Goal: Information Seeking & Learning: Check status

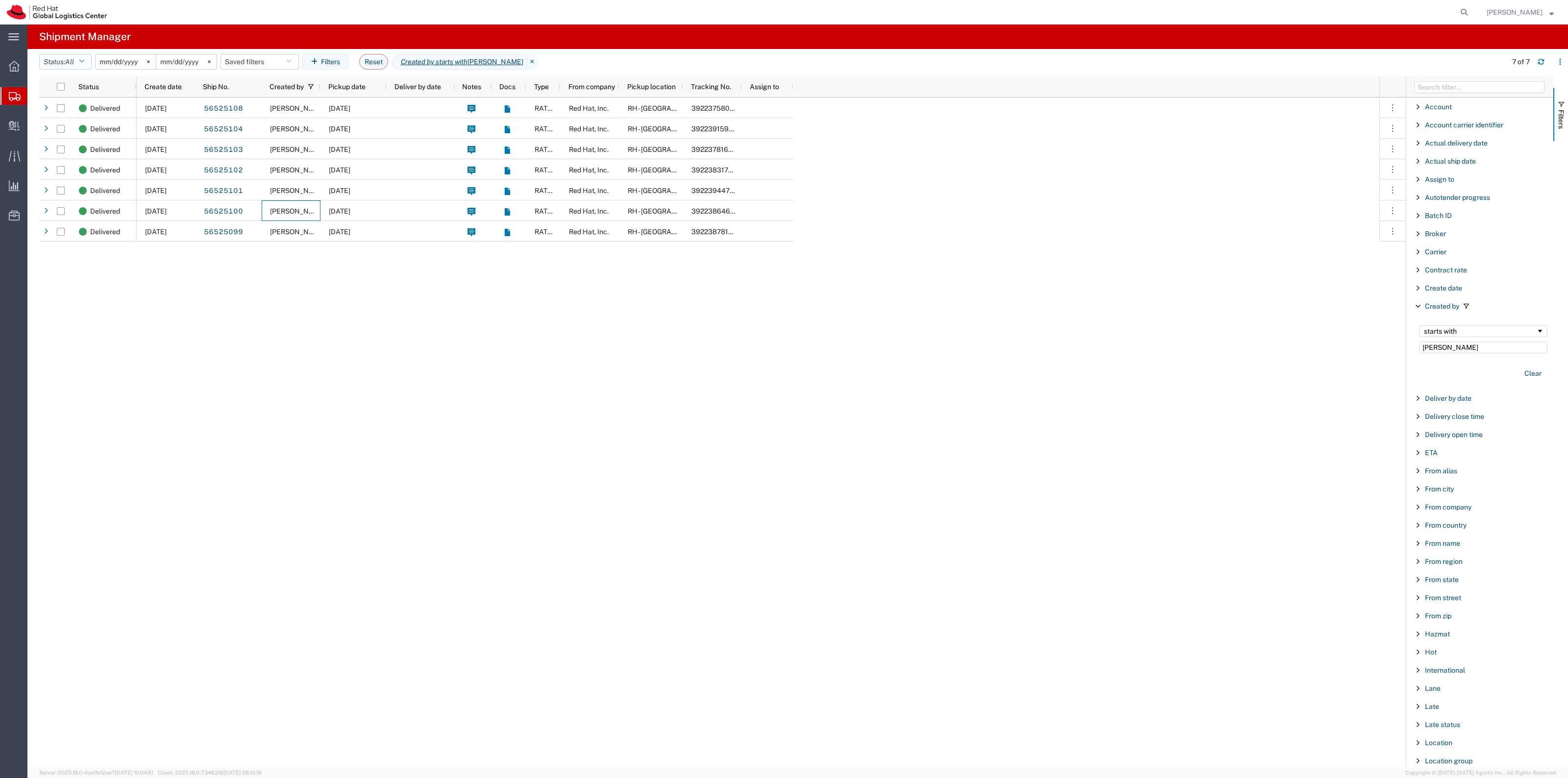
click at [74, 54] on button "Status: All" at bounding box center [65, 61] width 52 height 16
click at [94, 205] on span "Shipped" at bounding box center [97, 208] width 114 height 15
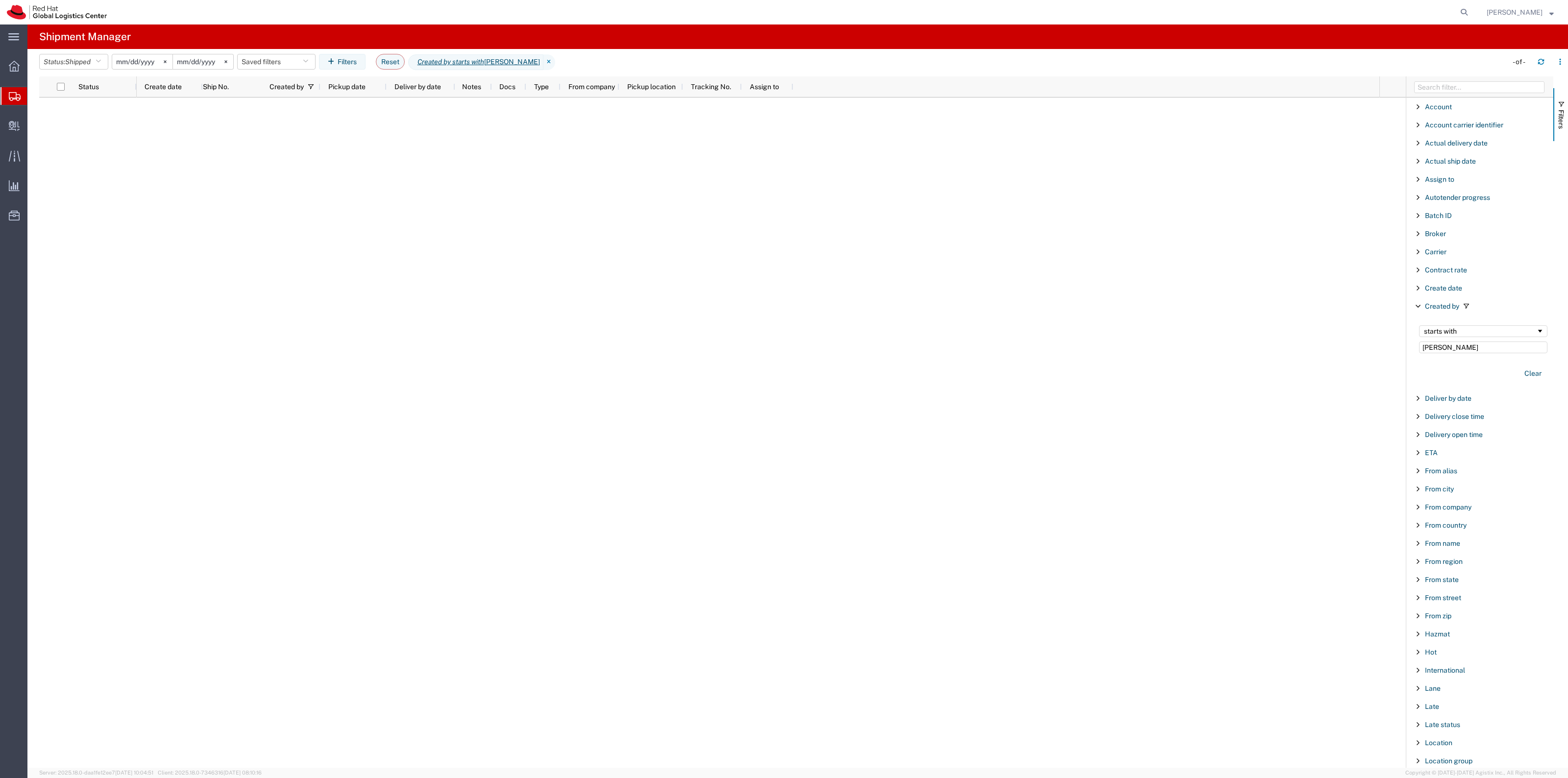
click at [151, 62] on input "[DATE]" at bounding box center [142, 61] width 61 height 14
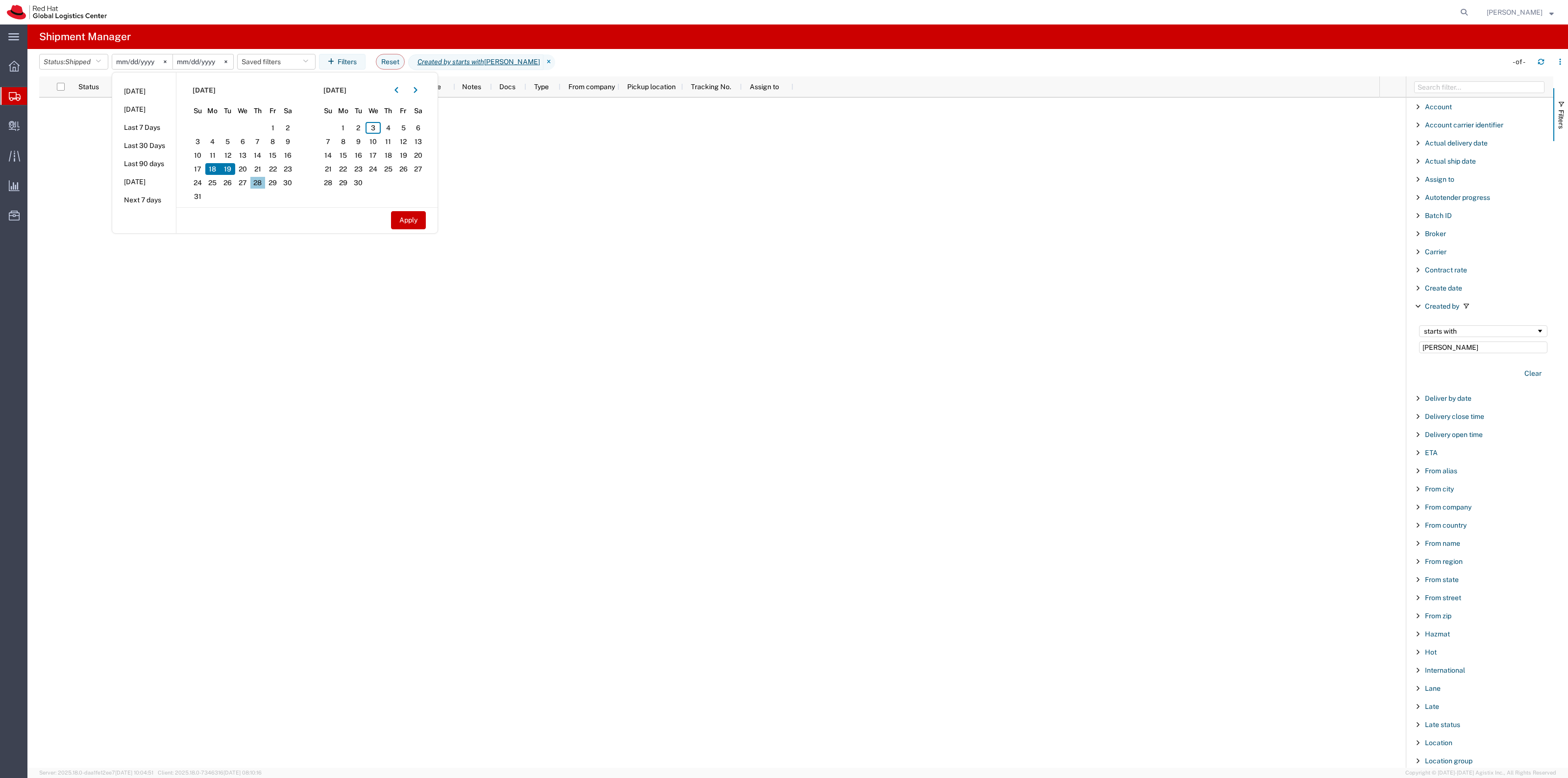
click at [266, 180] on span "28" at bounding box center [258, 182] width 15 height 12
click at [426, 221] on button "Apply" at bounding box center [408, 220] width 35 height 18
type input "[DATE]"
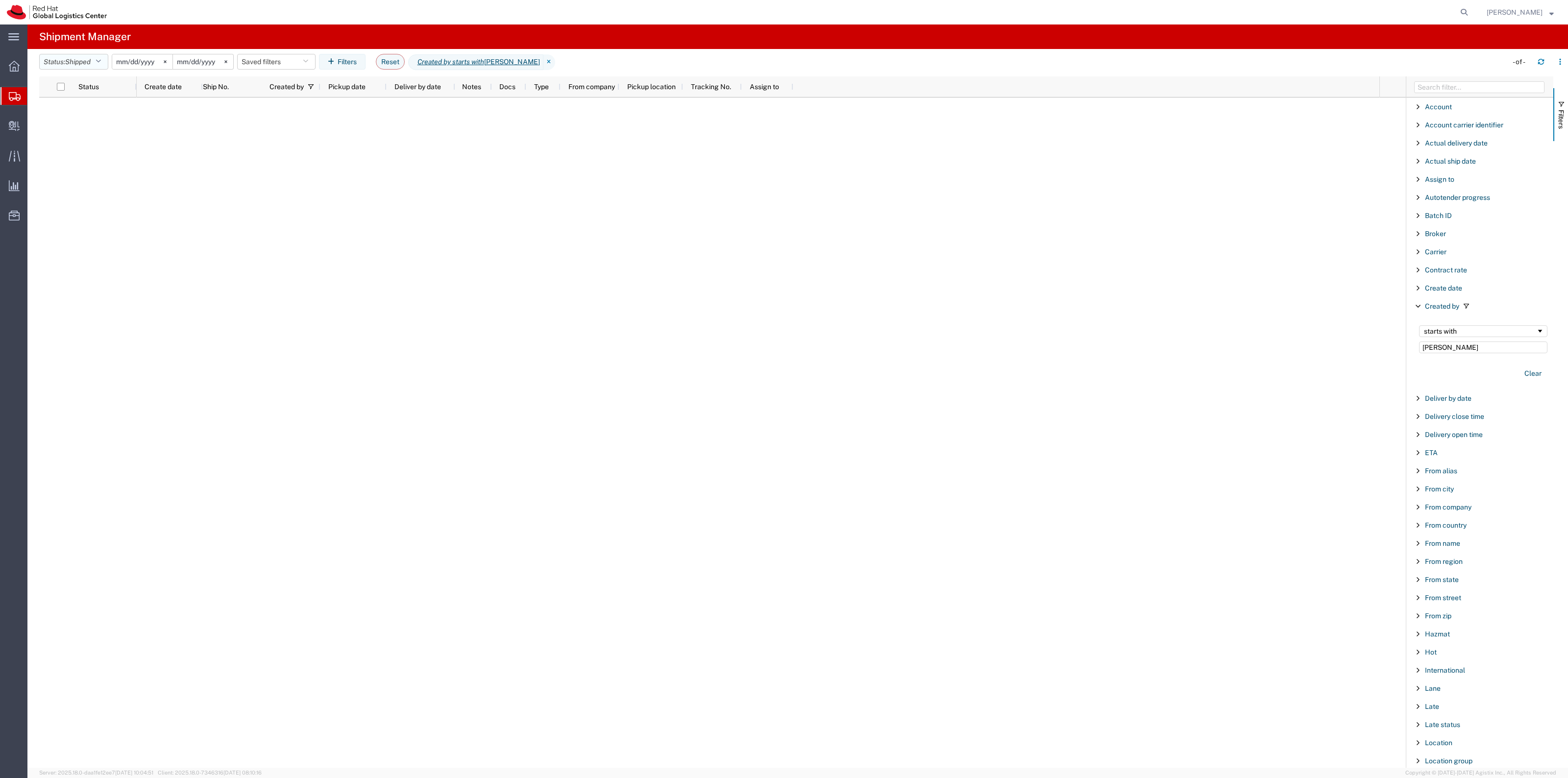
click at [83, 66] on span "Shipped" at bounding box center [78, 62] width 25 height 10
click at [87, 107] on span "All" at bounding box center [97, 114] width 114 height 15
click at [1518, 373] on button "Clear" at bounding box center [1533, 373] width 29 height 16
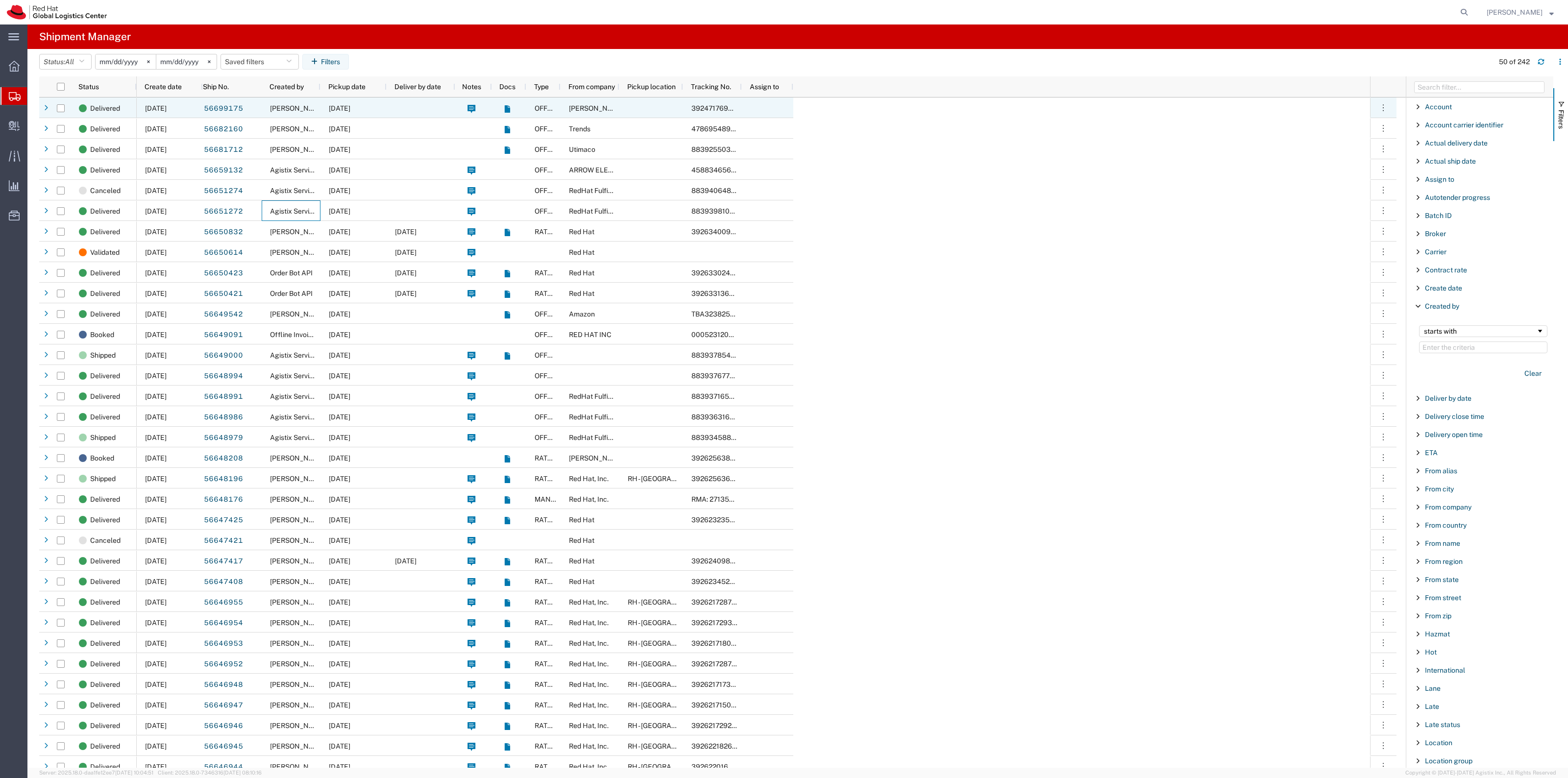
click at [350, 111] on span "[DATE]" at bounding box center [339, 108] width 21 height 8
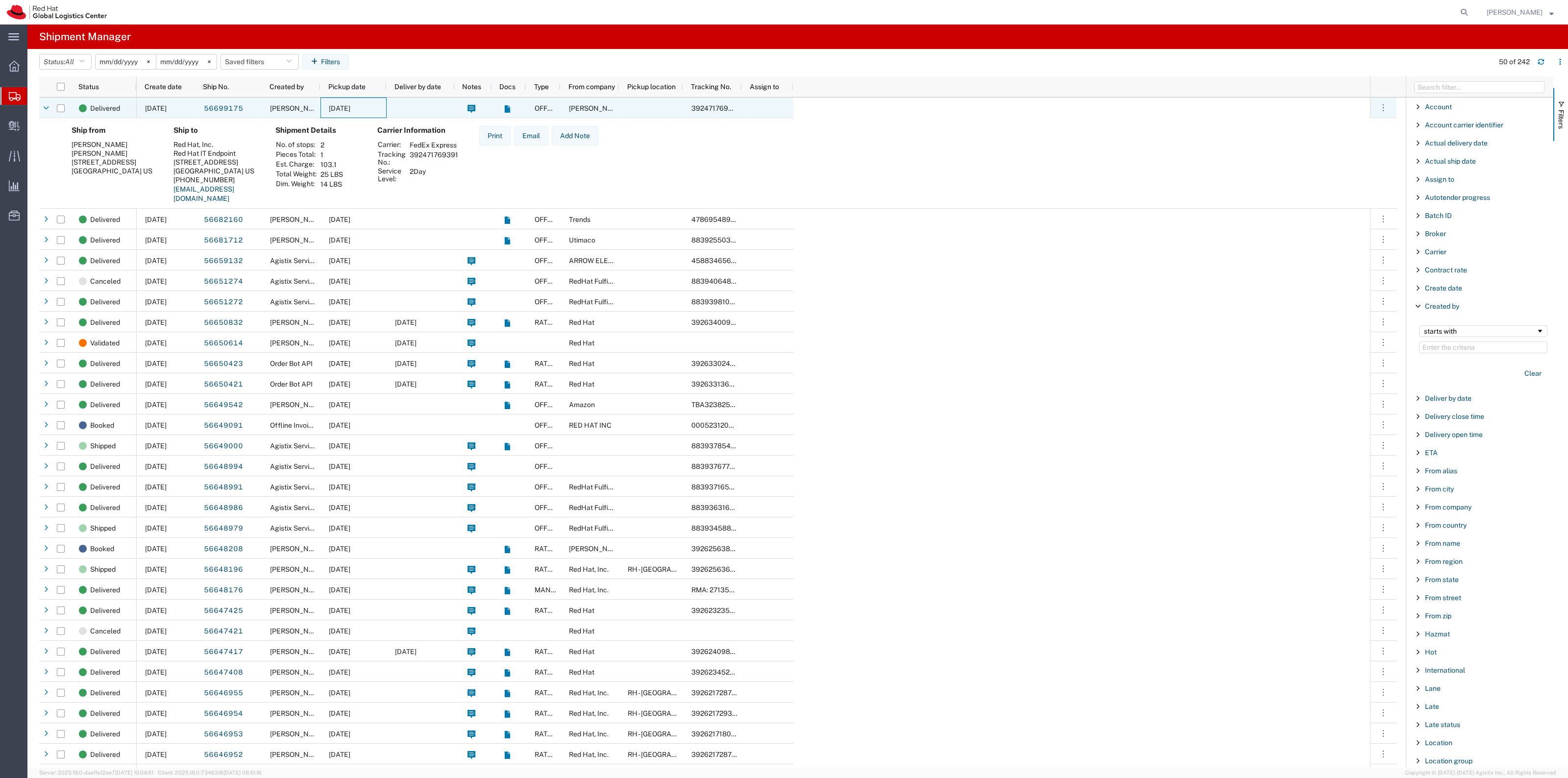
click at [350, 111] on span "[DATE]" at bounding box center [339, 108] width 21 height 8
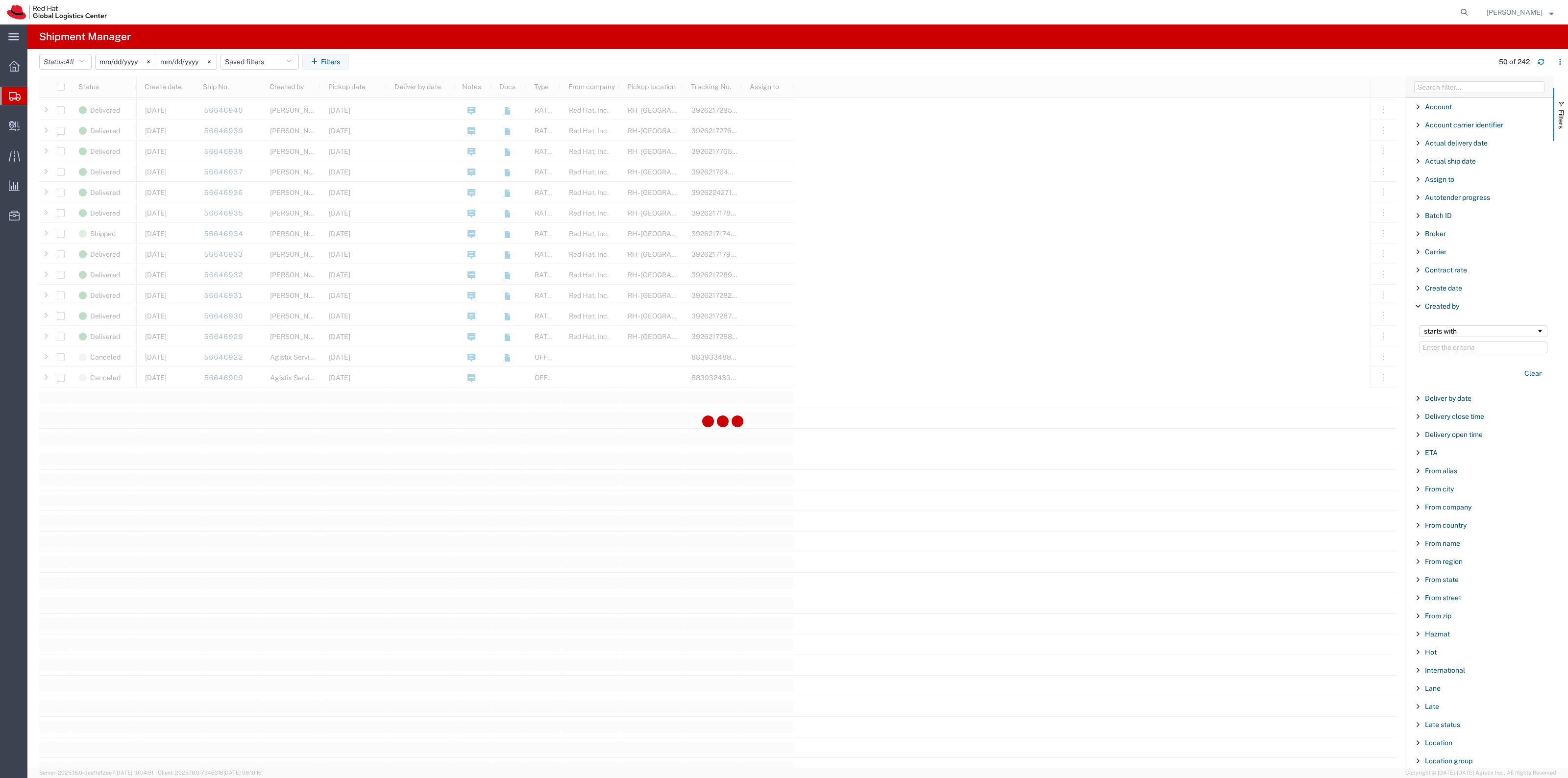
scroll to position [796, 0]
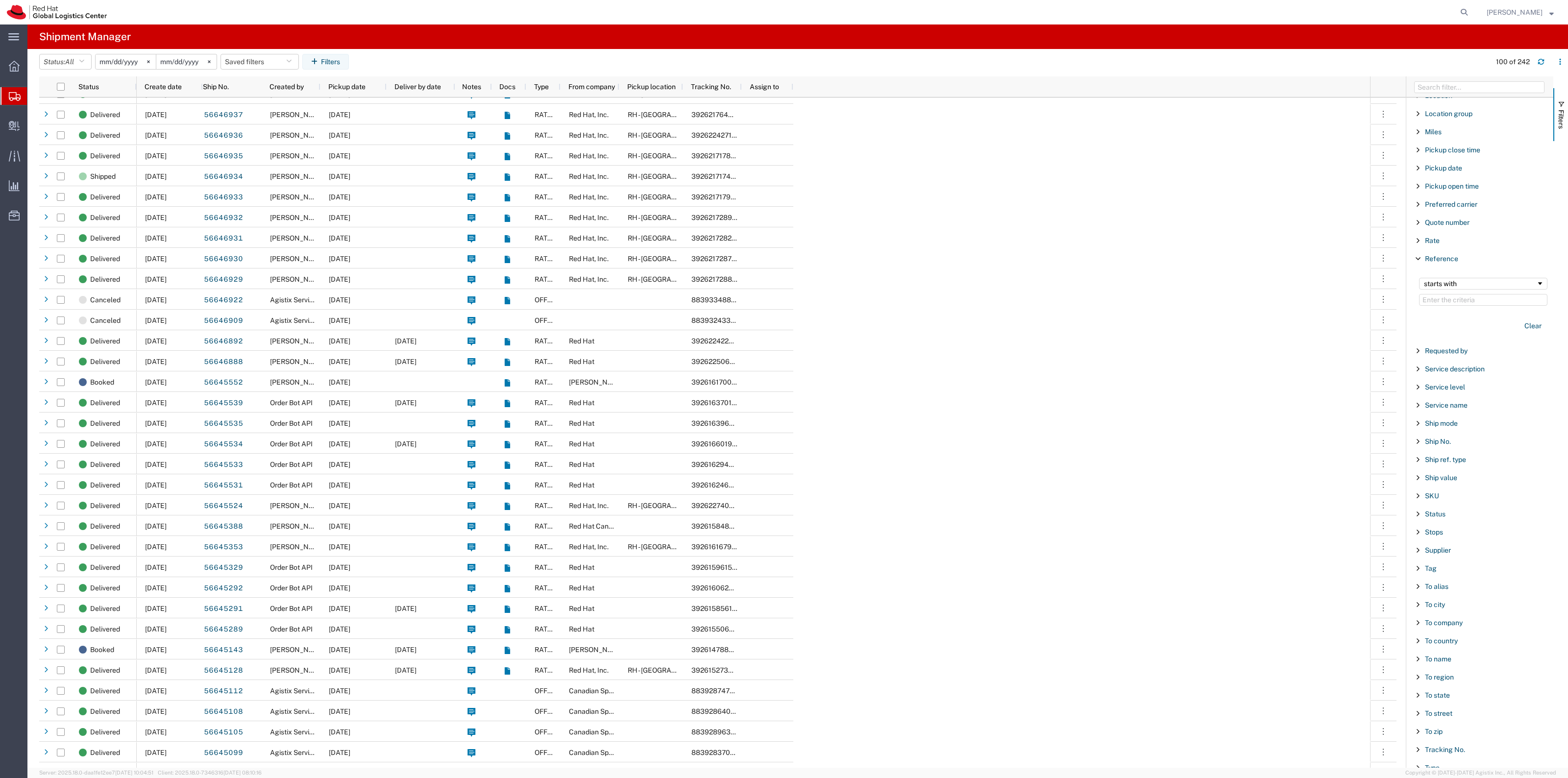
scroll to position [682, 0]
click at [1437, 628] on span "To name" at bounding box center [1438, 631] width 26 height 8
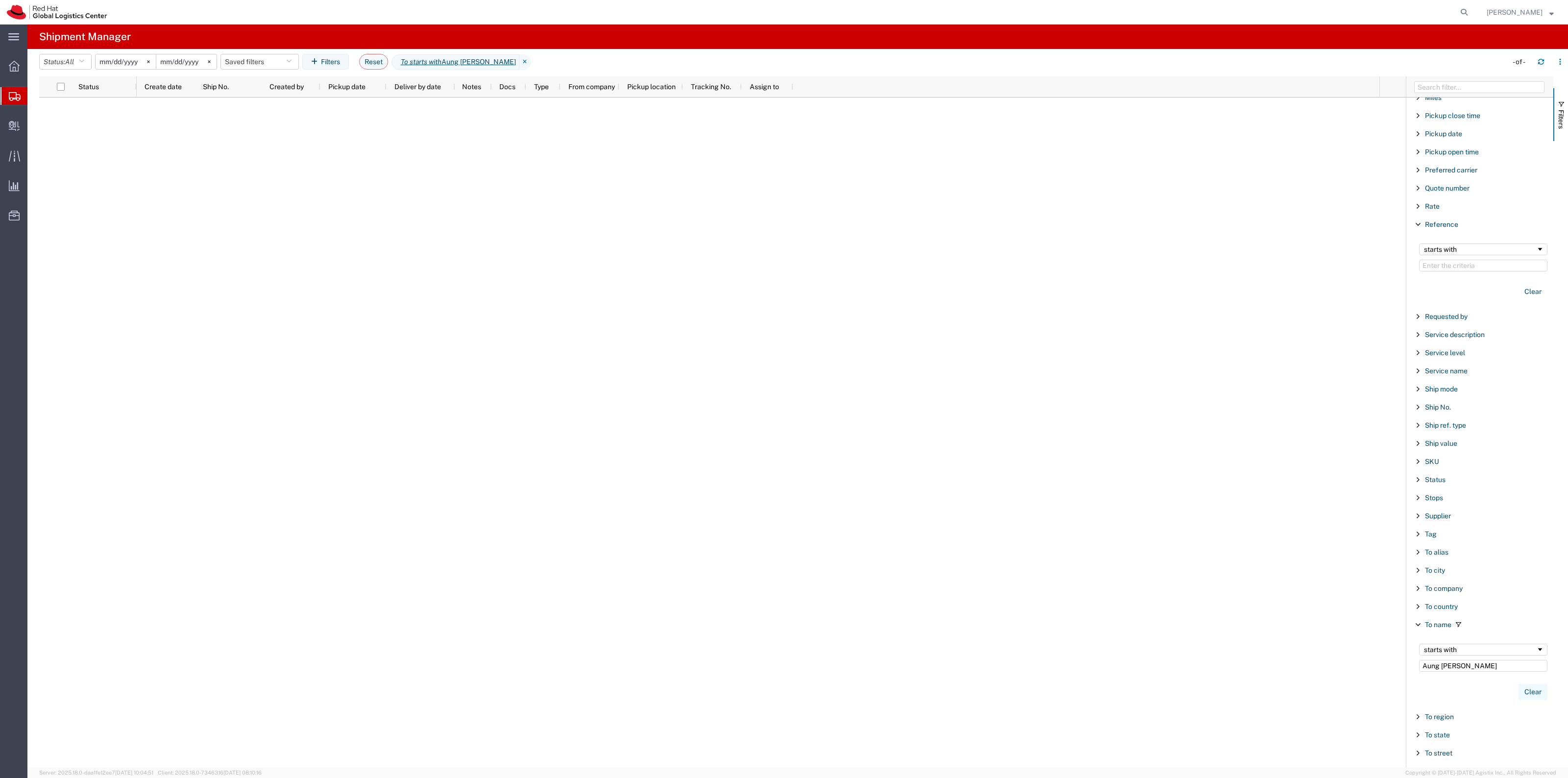
type input "Aung [PERSON_NAME]"
click at [1518, 700] on button "Clear" at bounding box center [1533, 691] width 29 height 16
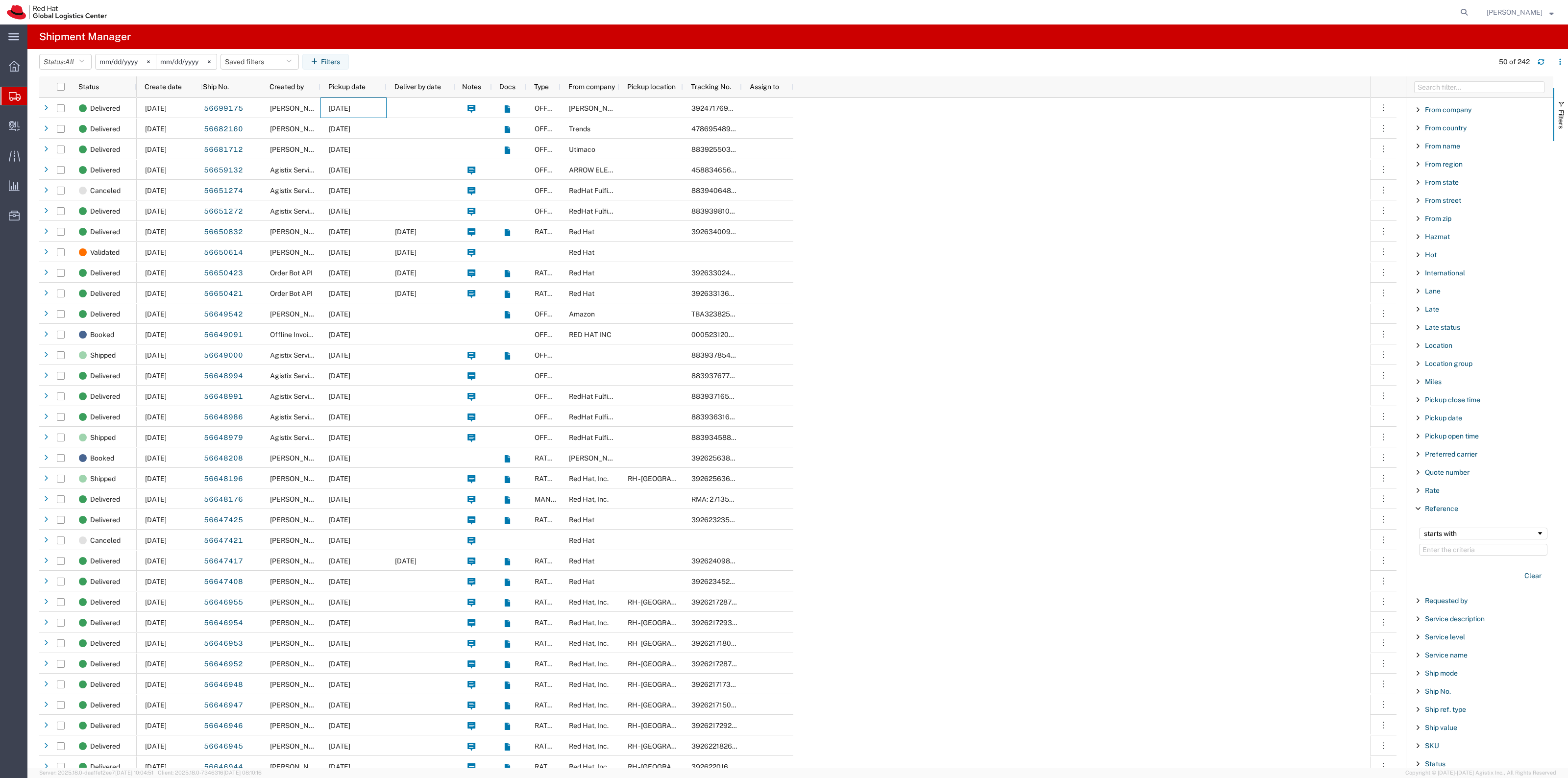
scroll to position [130, 0]
click at [1497, 221] on input "Filter Value" at bounding box center [1483, 217] width 129 height 12
click at [1452, 596] on input "Filter Value" at bounding box center [1483, 598] width 129 height 12
paste input "Aung [PERSON_NAME]"
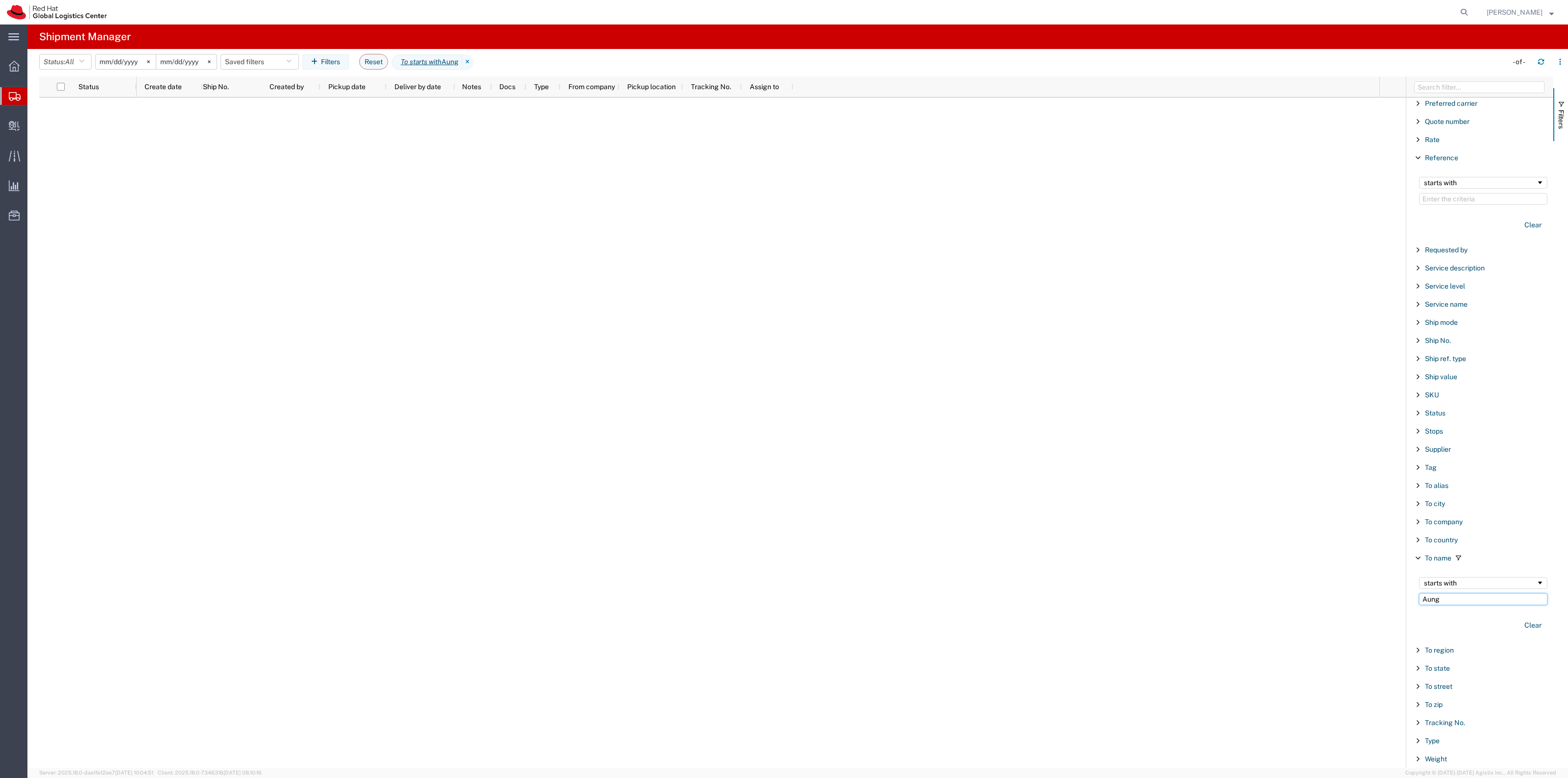
type input "Aung"
click at [118, 58] on input "[DATE]" at bounding box center [126, 61] width 61 height 14
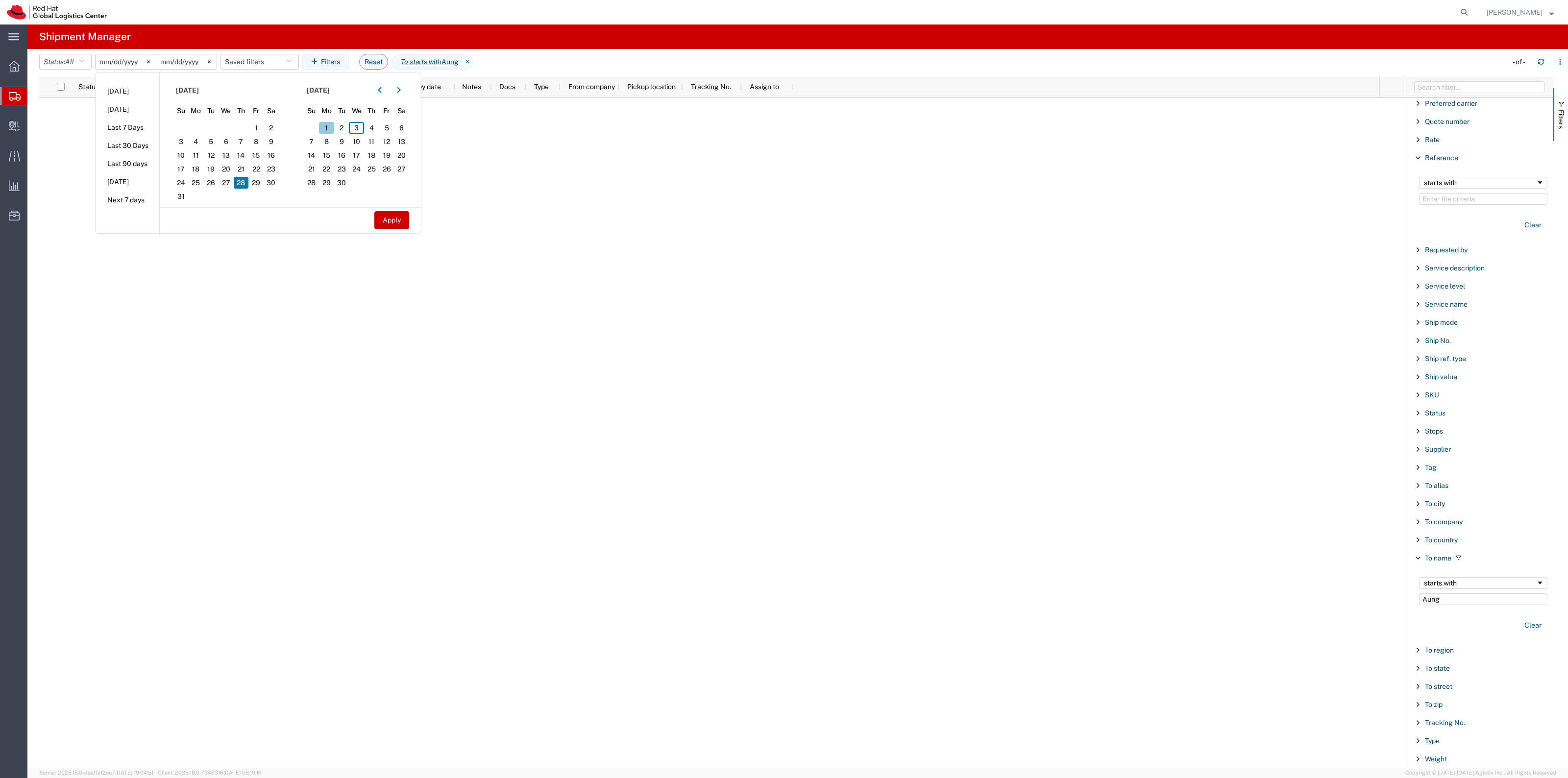
click at [330, 131] on span "1" at bounding box center [327, 127] width 15 height 12
click at [381, 213] on button "Apply" at bounding box center [391, 220] width 35 height 18
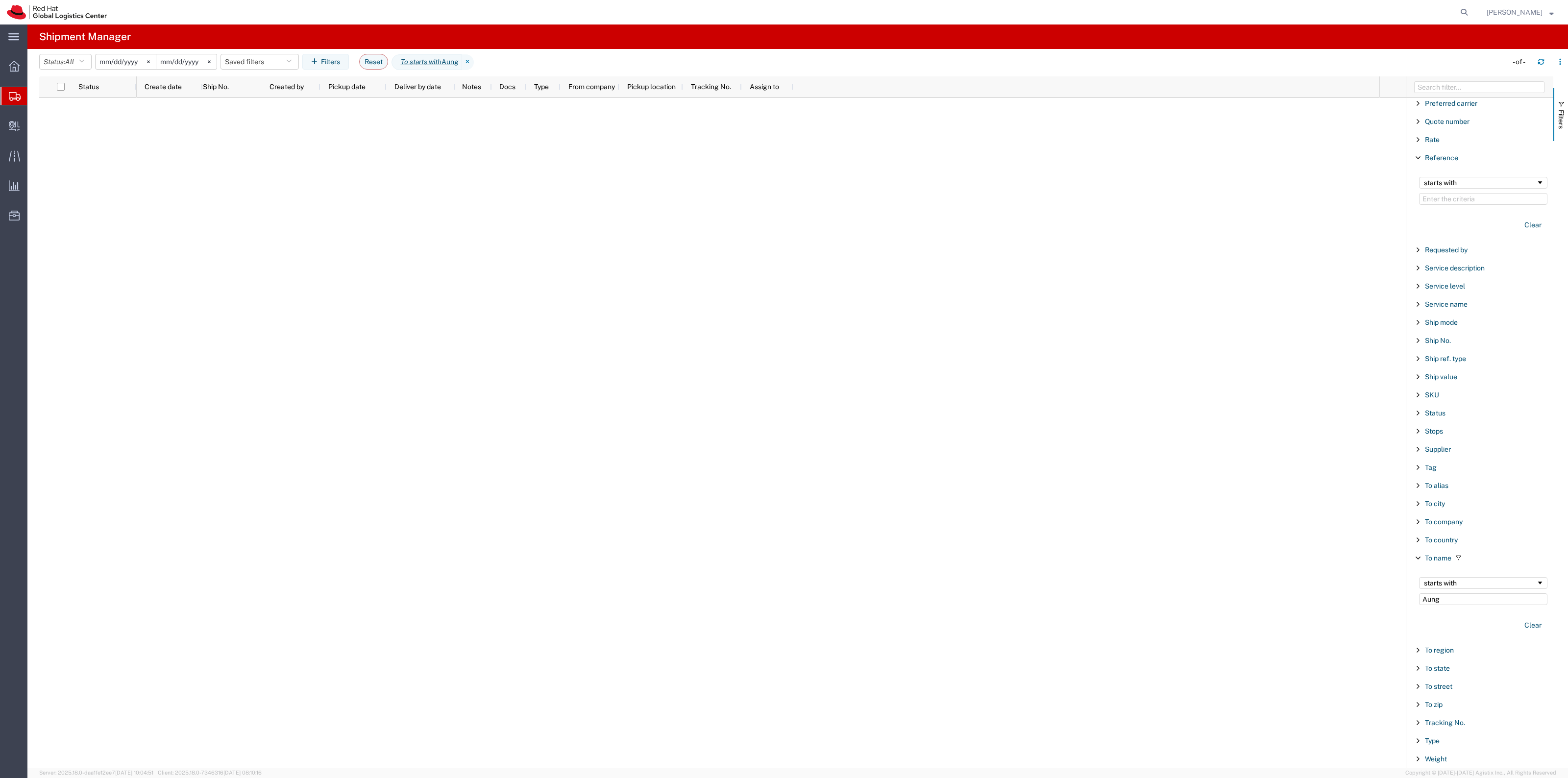
click at [142, 57] on input "[DATE]" at bounding box center [126, 61] width 61 height 14
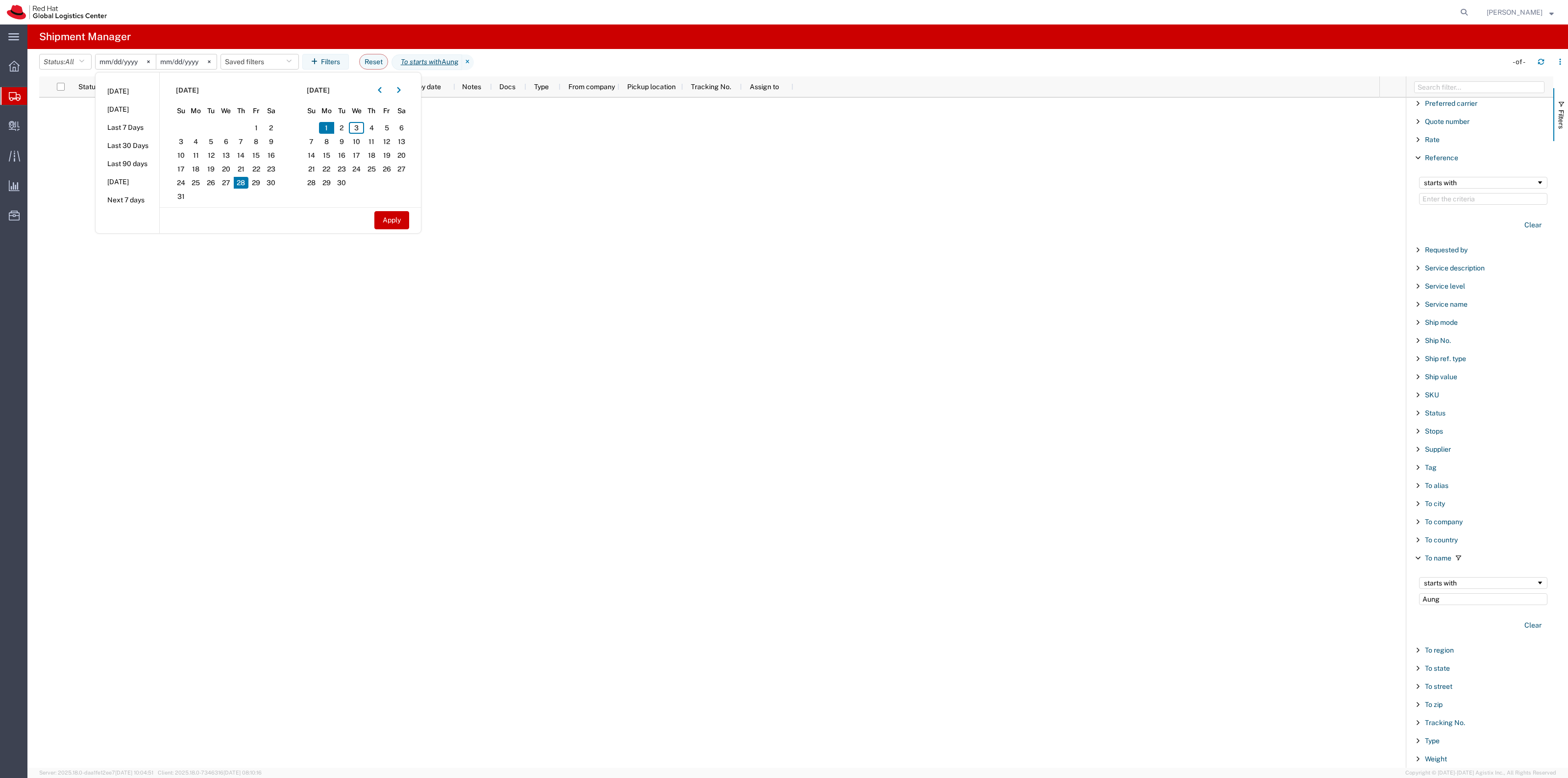
click at [244, 182] on span "28" at bounding box center [241, 182] width 15 height 12
click at [186, 67] on input "[DATE]" at bounding box center [186, 61] width 61 height 14
click at [186, 62] on input "[DATE]" at bounding box center [186, 61] width 61 height 14
click at [359, 128] on span "3" at bounding box center [356, 127] width 15 height 12
click at [398, 223] on button "Apply" at bounding box center [391, 220] width 35 height 18
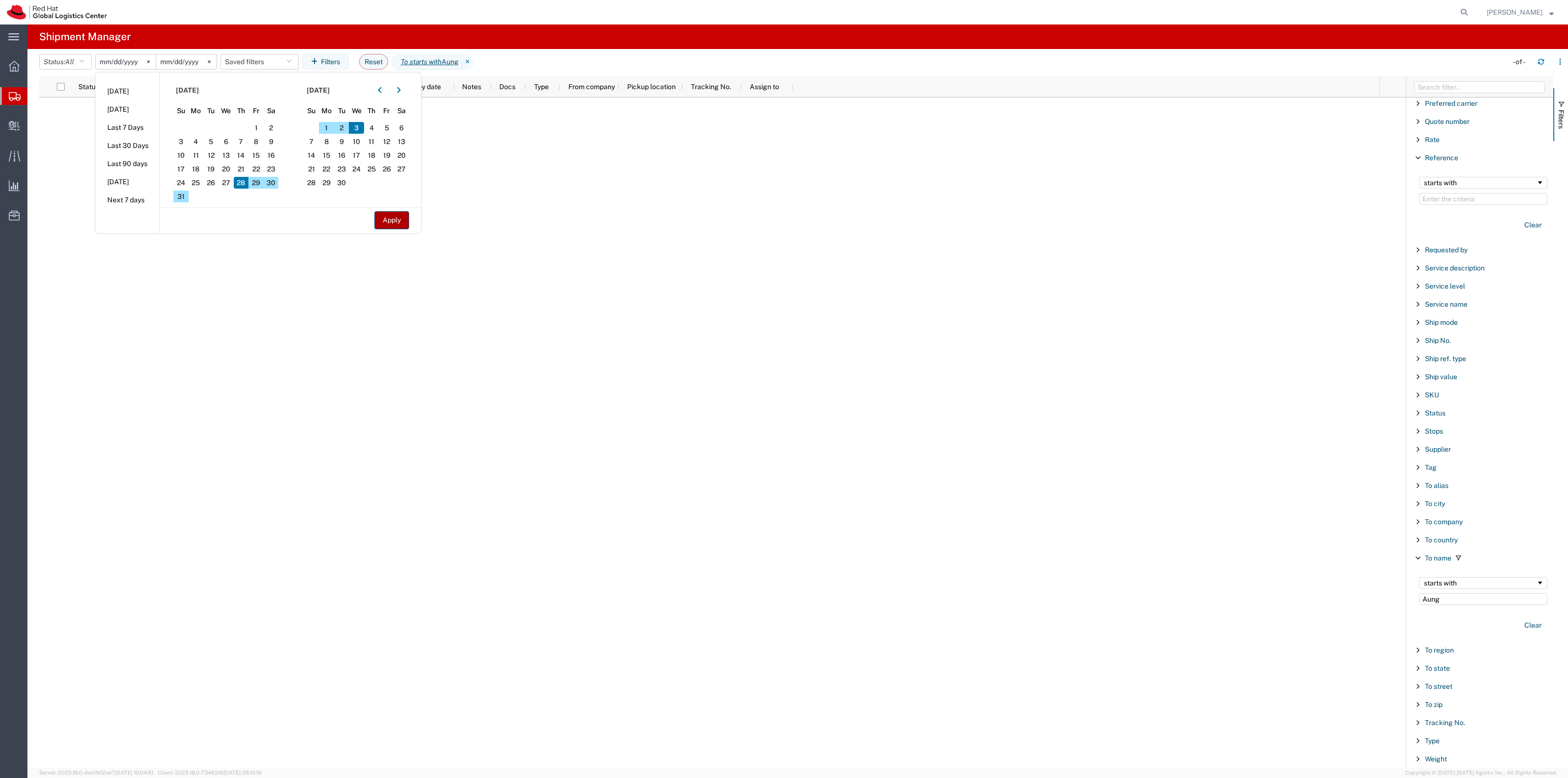
type input "[DATE]"
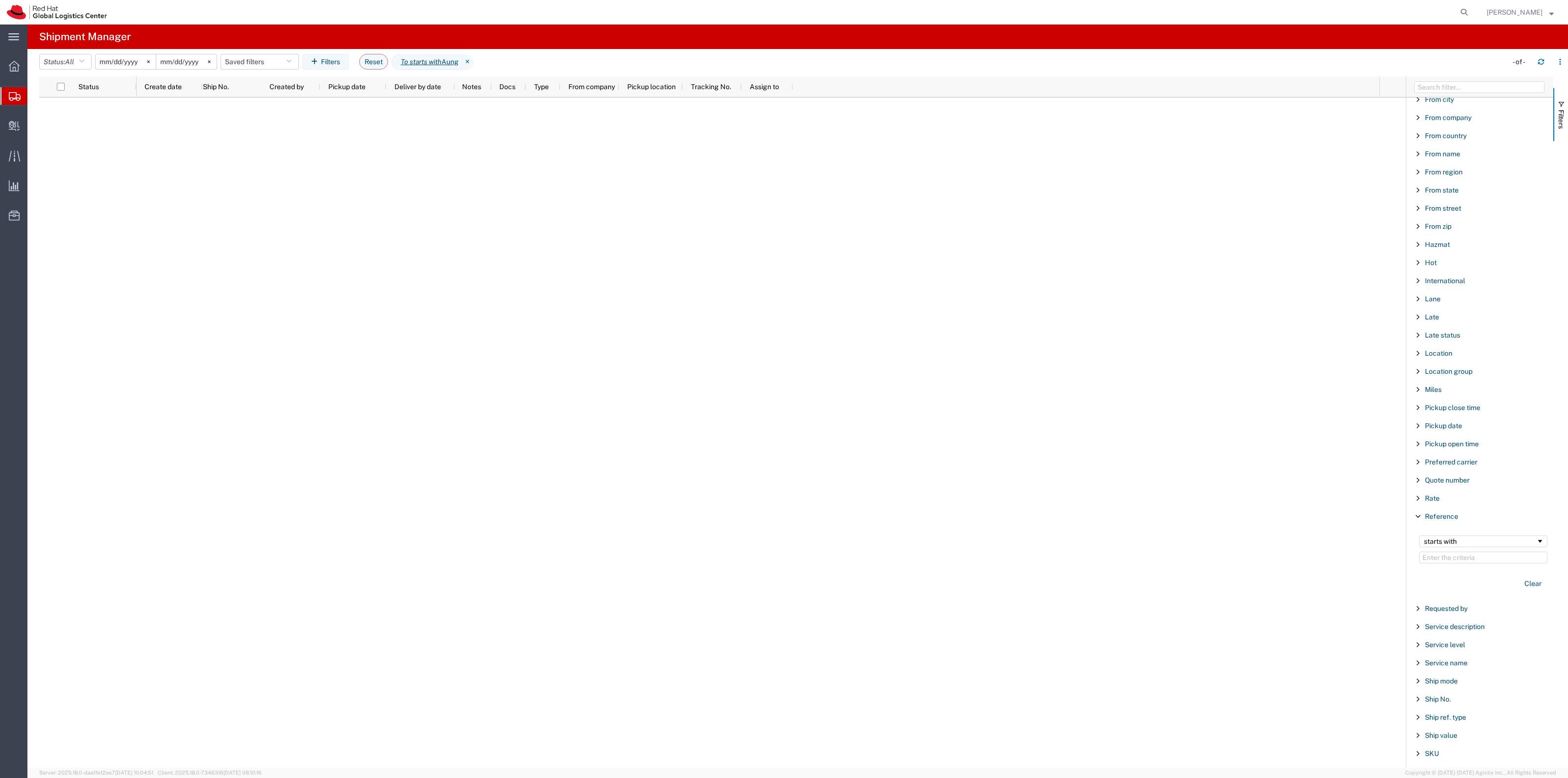
scroll to position [388, 0]
click at [1437, 520] on span "Reference" at bounding box center [1441, 517] width 33 height 8
click at [1454, 469] on div "From name" at bounding box center [1480, 462] width 147 height 18
click at [1454, 466] on span "From name" at bounding box center [1442, 461] width 35 height 8
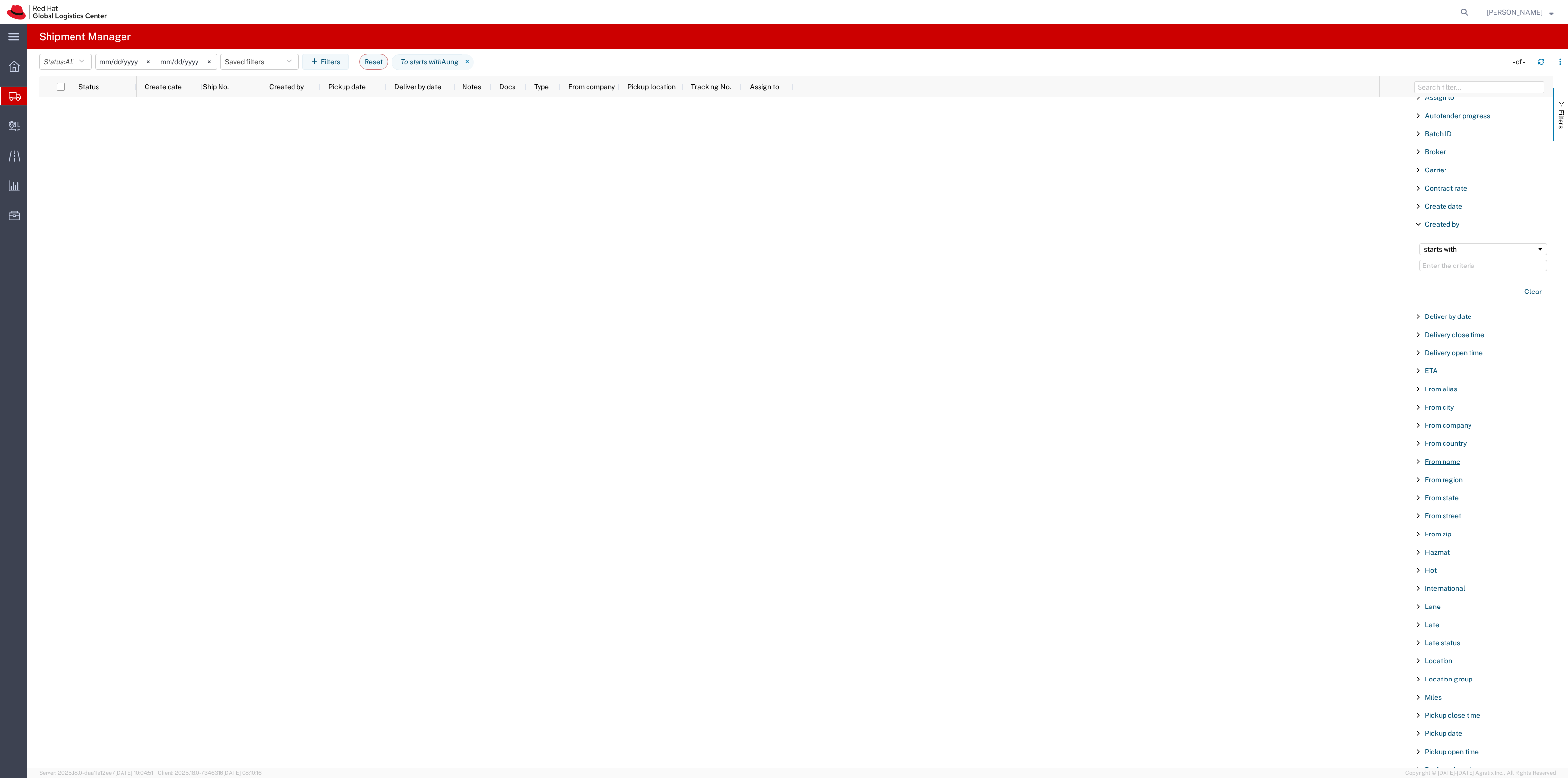
click at [1454, 466] on span "From name" at bounding box center [1442, 461] width 35 height 8
type input "Lene"
